Goal: Task Accomplishment & Management: Manage account settings

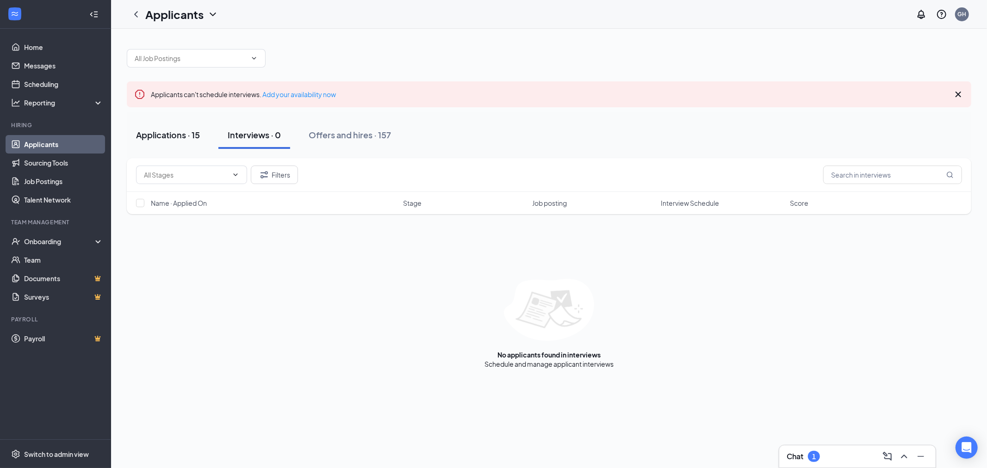
click at [176, 135] on div "Applications · 15" at bounding box center [168, 135] width 64 height 12
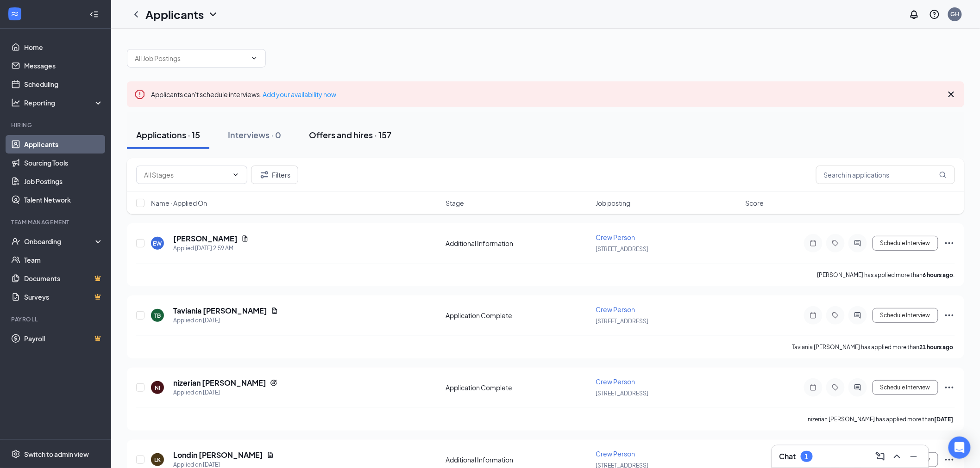
click at [370, 137] on div "Offers and hires · 157" at bounding box center [350, 135] width 82 height 12
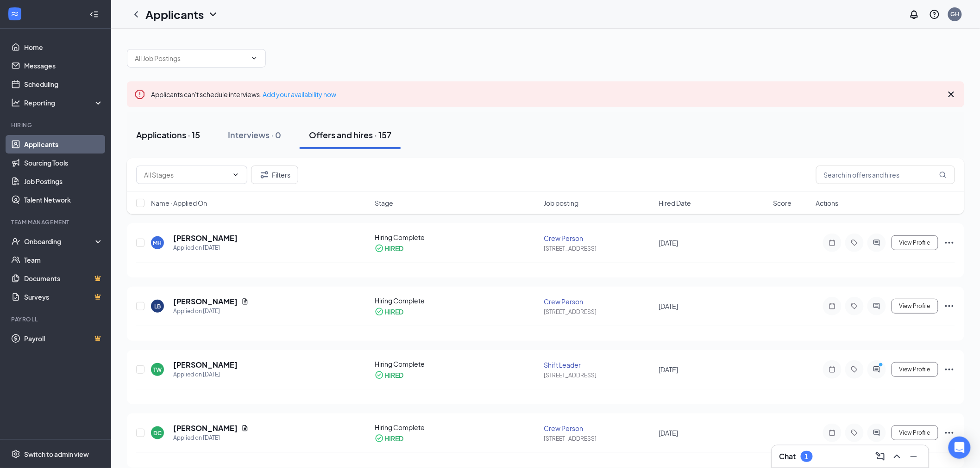
click at [192, 137] on div "Applications · 15" at bounding box center [168, 135] width 64 height 12
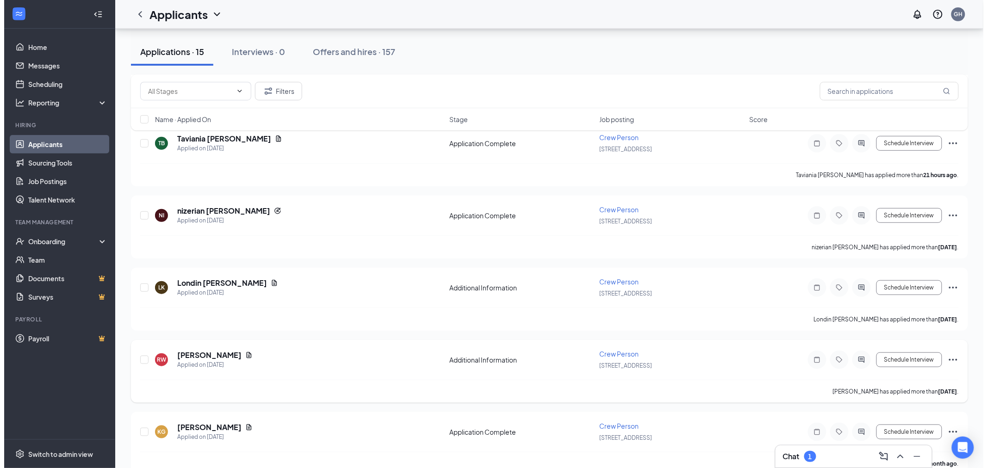
scroll to position [154, 0]
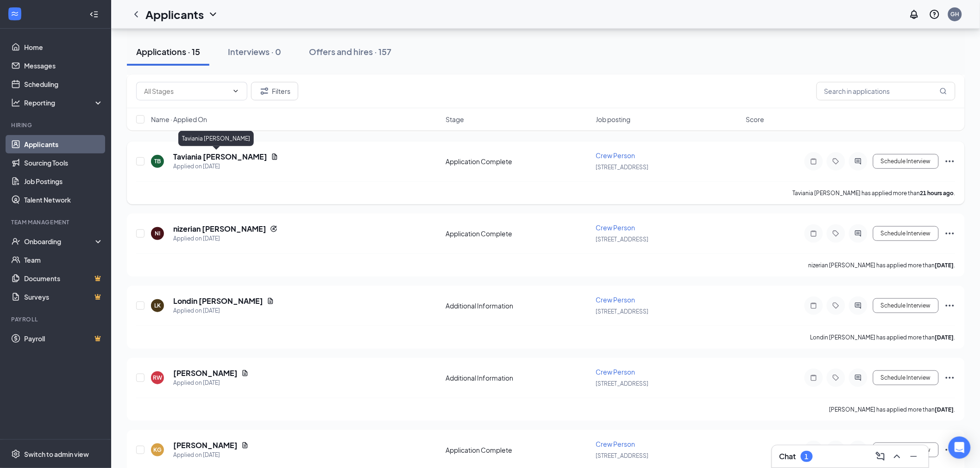
click at [221, 156] on h5 "Taviania [PERSON_NAME]" at bounding box center [220, 157] width 94 height 10
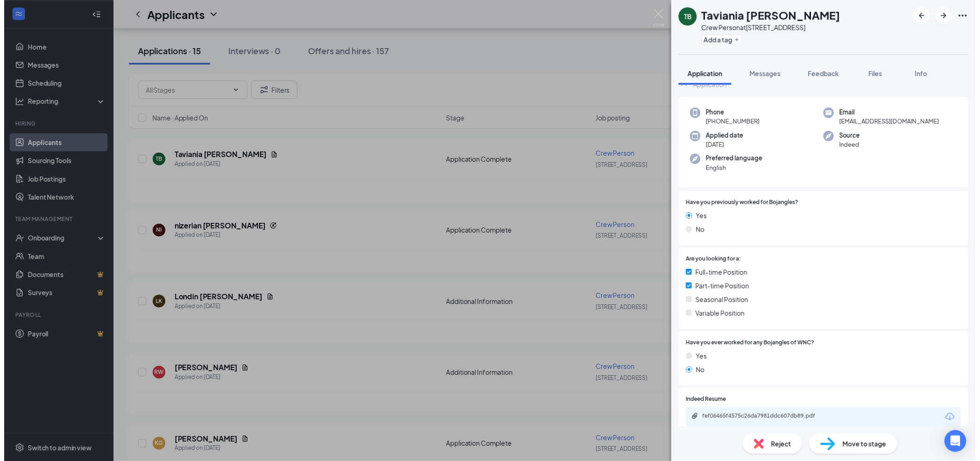
scroll to position [51, 0]
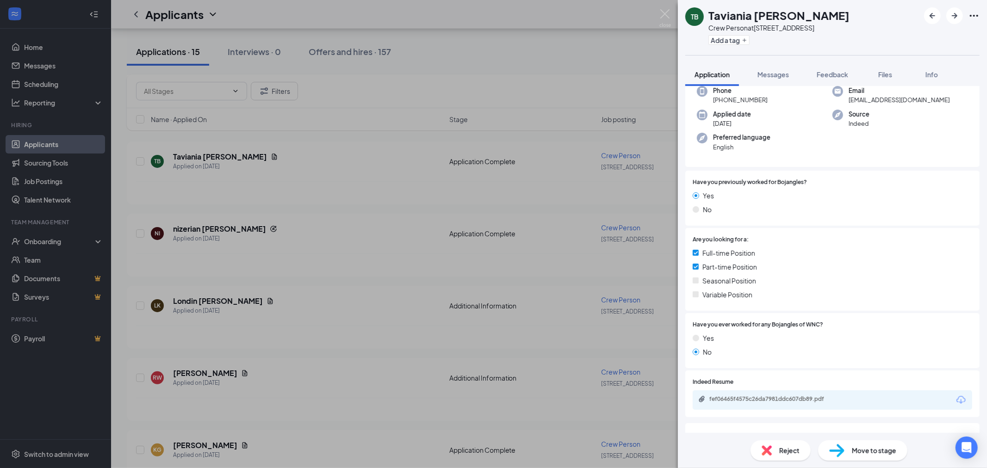
click at [406, 178] on div "TB Taviania [PERSON_NAME] Crew Person at [STREET_ADDRESS] Add a tag Application…" at bounding box center [493, 234] width 987 height 468
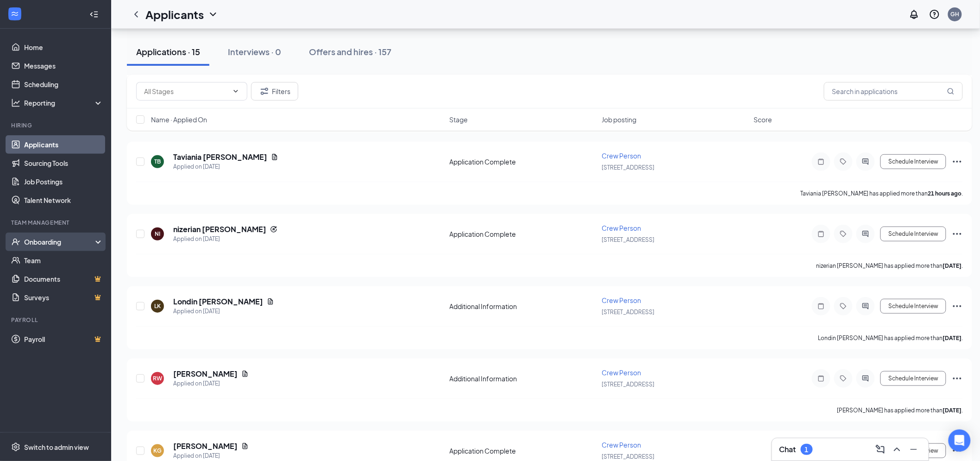
click at [95, 244] on div "Onboarding" at bounding box center [55, 241] width 111 height 19
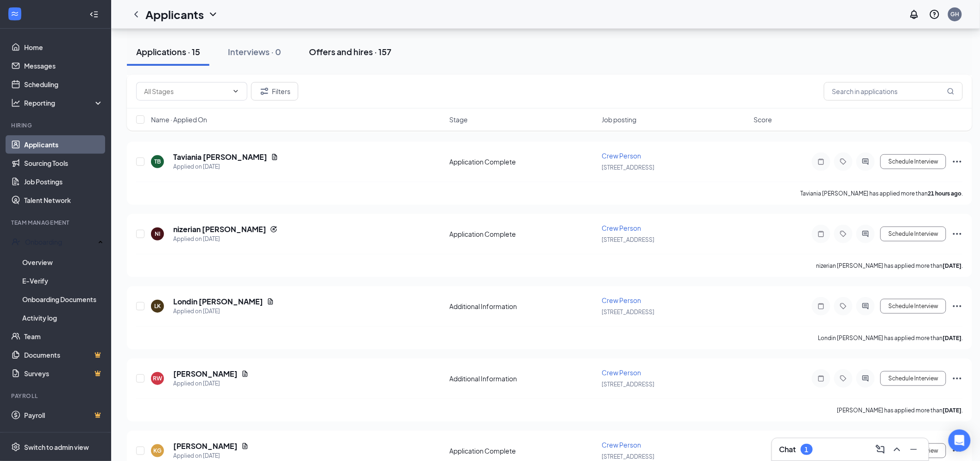
click at [369, 52] on div "Offers and hires · 157" at bounding box center [350, 52] width 82 height 12
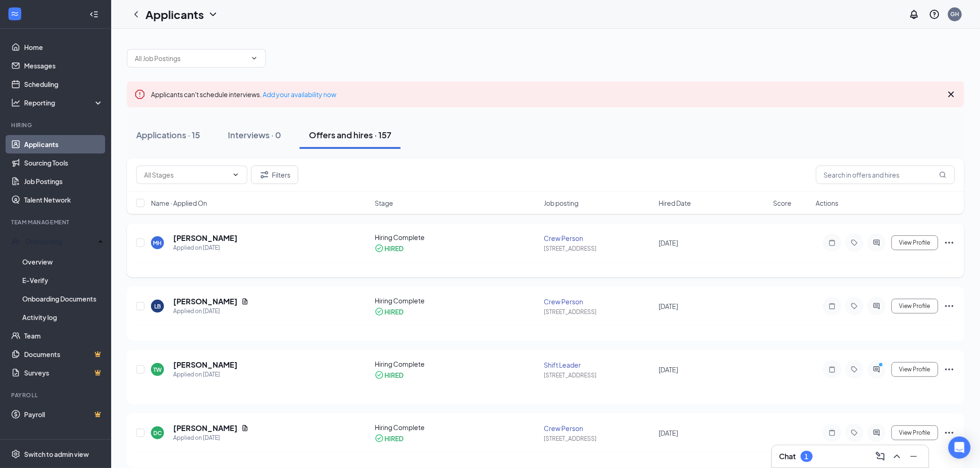
click at [946, 244] on icon "Ellipses" at bounding box center [948, 242] width 11 height 11
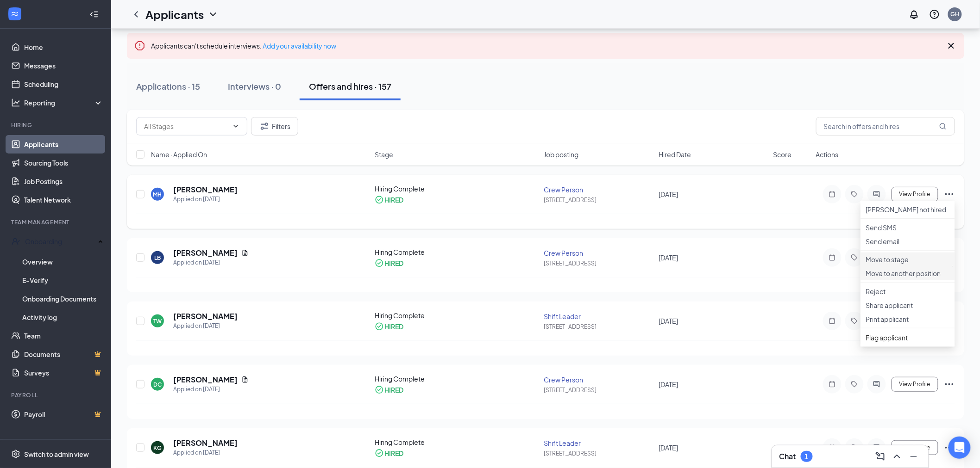
scroll to position [51, 0]
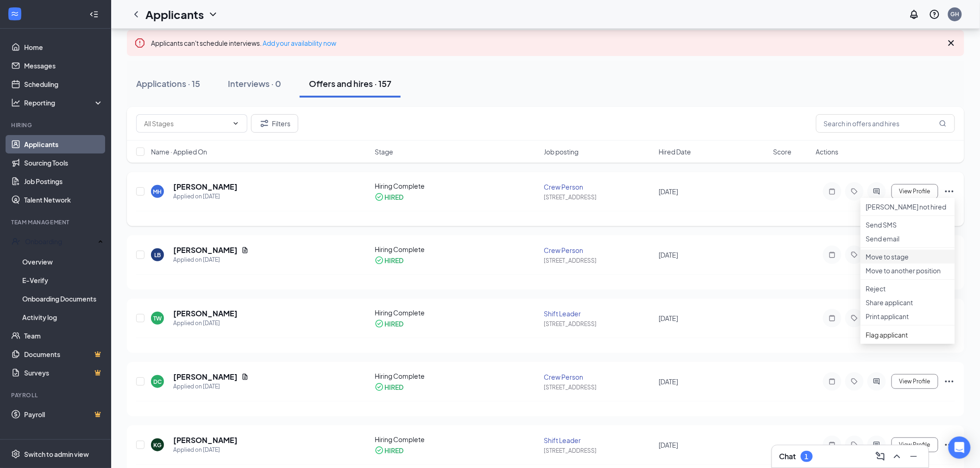
click at [894, 262] on p "Move to stage" at bounding box center [907, 256] width 83 height 9
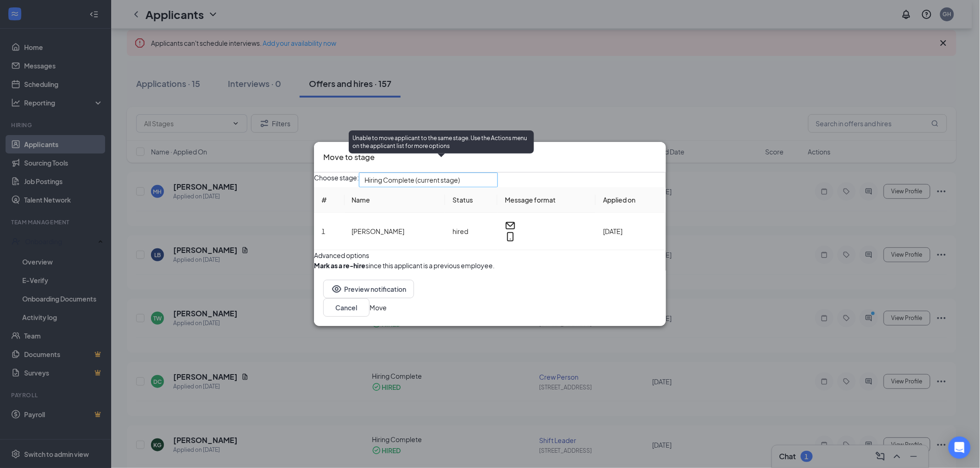
click at [484, 173] on span "Hiring Complete (current stage)" at bounding box center [423, 185] width 119 height 25
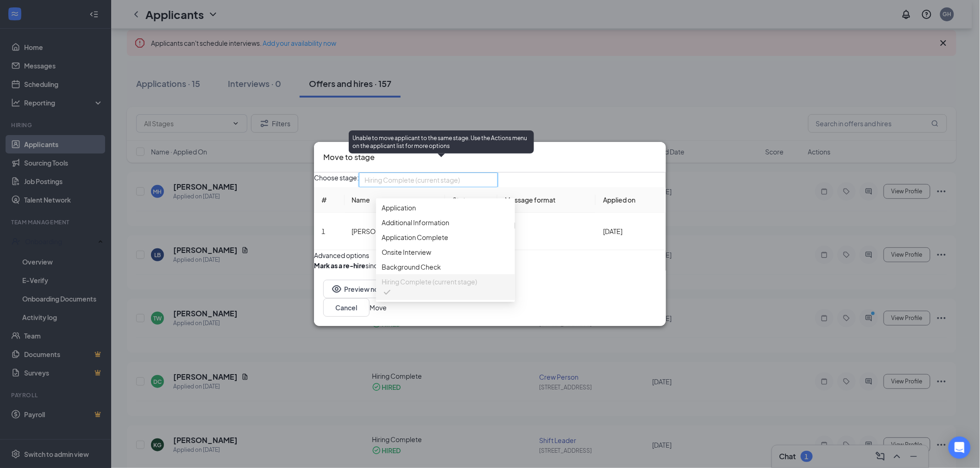
scroll to position [10, 0]
click at [484, 173] on span "Hiring Complete (current stage)" at bounding box center [423, 185] width 119 height 25
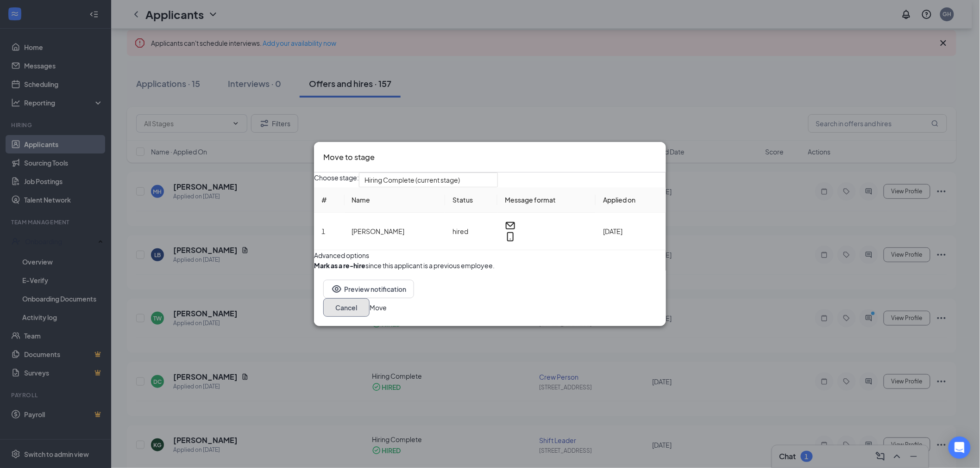
click at [369, 317] on button "Cancel" at bounding box center [346, 308] width 46 height 19
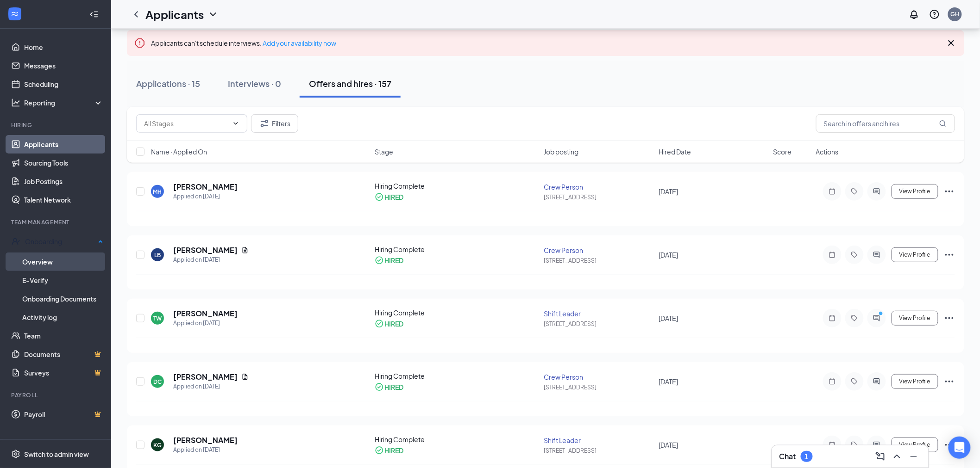
click at [57, 266] on link "Overview" at bounding box center [62, 262] width 81 height 19
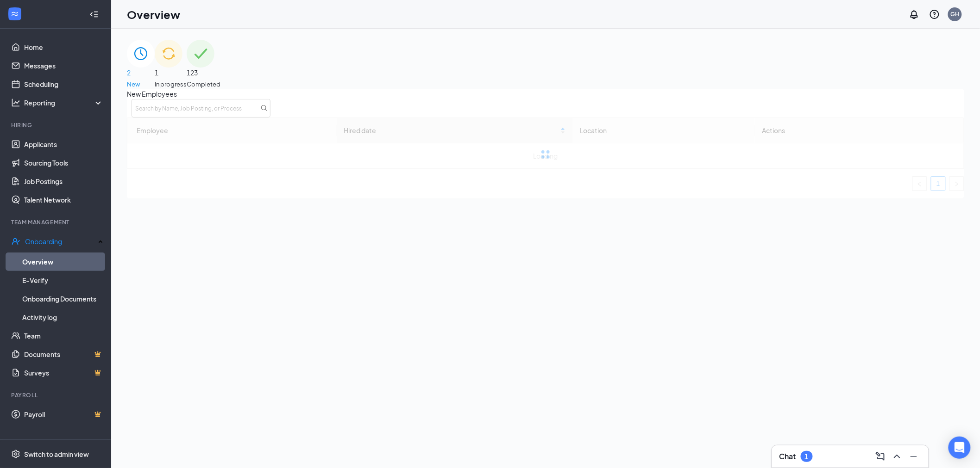
click at [98, 18] on icon "Collapse" at bounding box center [93, 14] width 9 height 9
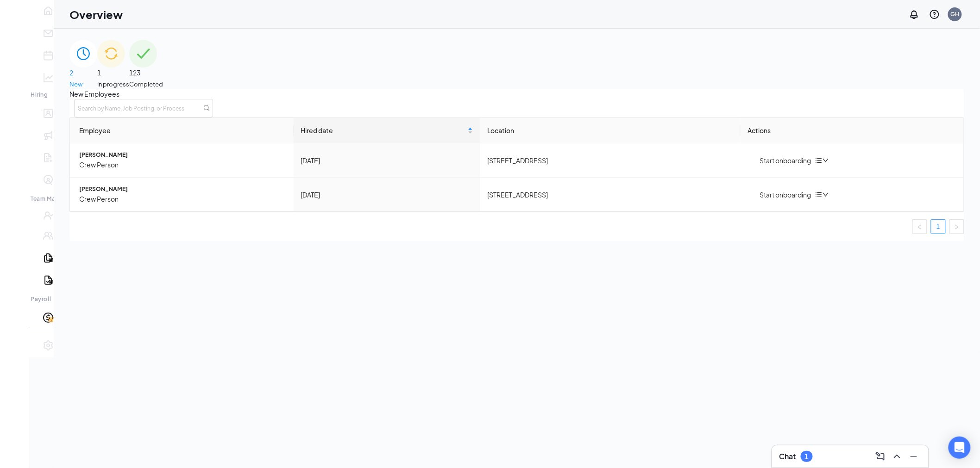
click at [20, 17] on div at bounding box center [14, 21] width 29 height 9
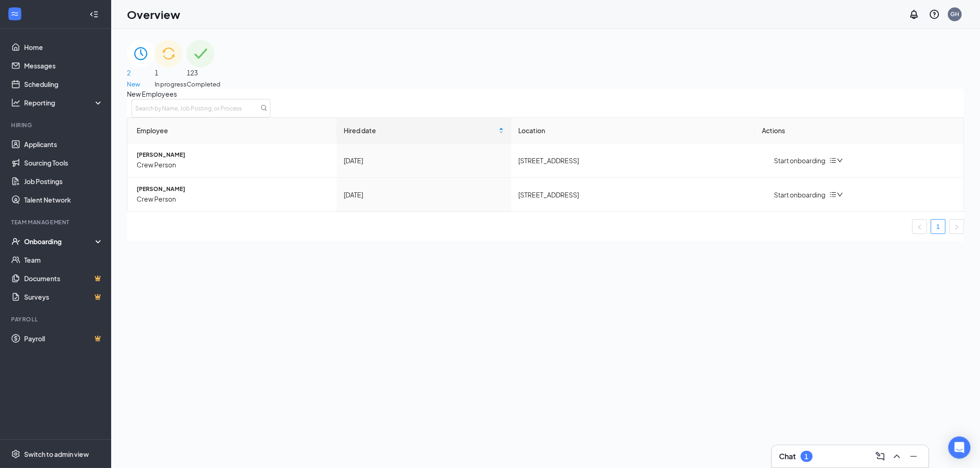
click at [56, 245] on div "Onboarding" at bounding box center [59, 241] width 71 height 9
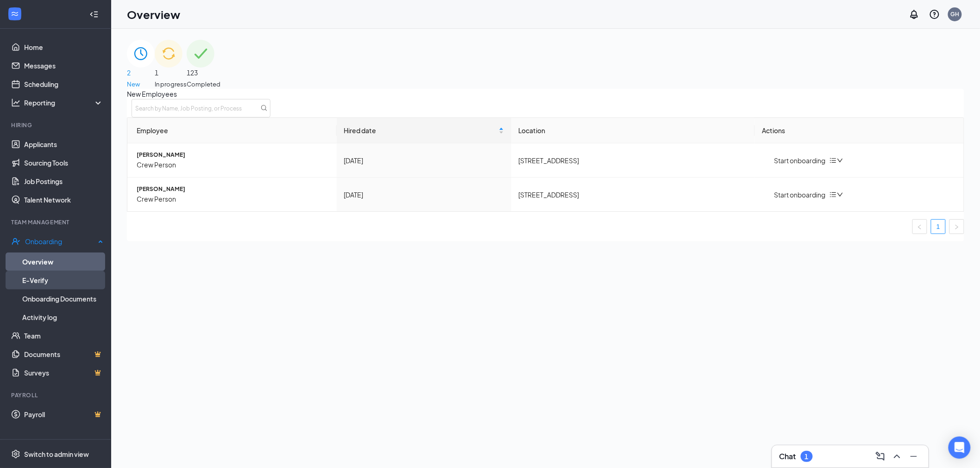
click at [57, 276] on link "E-Verify" at bounding box center [62, 280] width 81 height 19
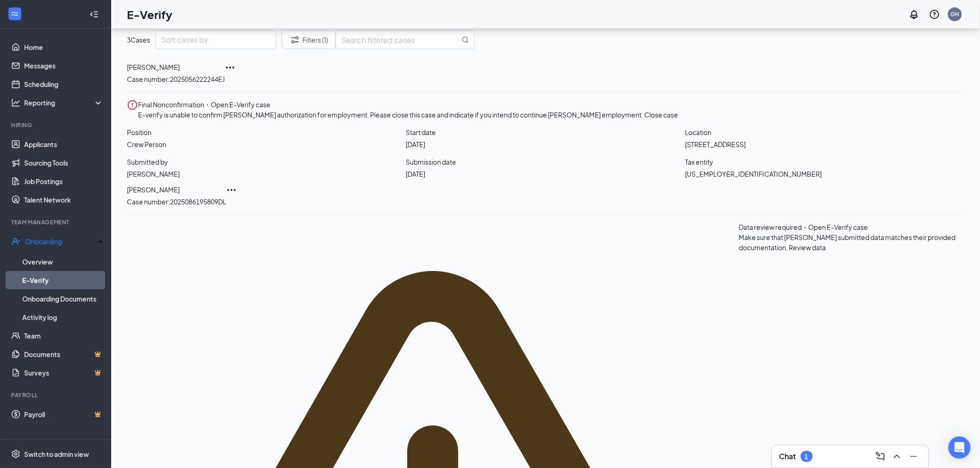
scroll to position [42, 0]
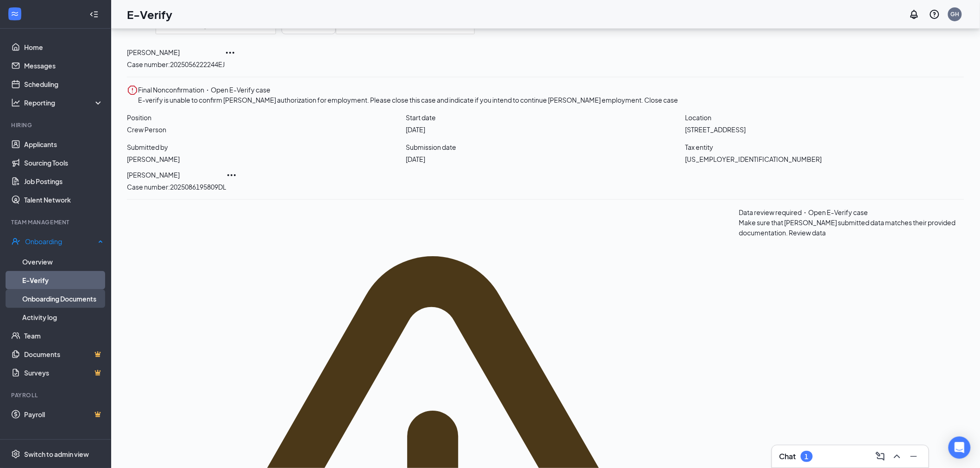
click at [96, 293] on link "Onboarding Documents" at bounding box center [62, 299] width 81 height 19
